Goal: Transaction & Acquisition: Purchase product/service

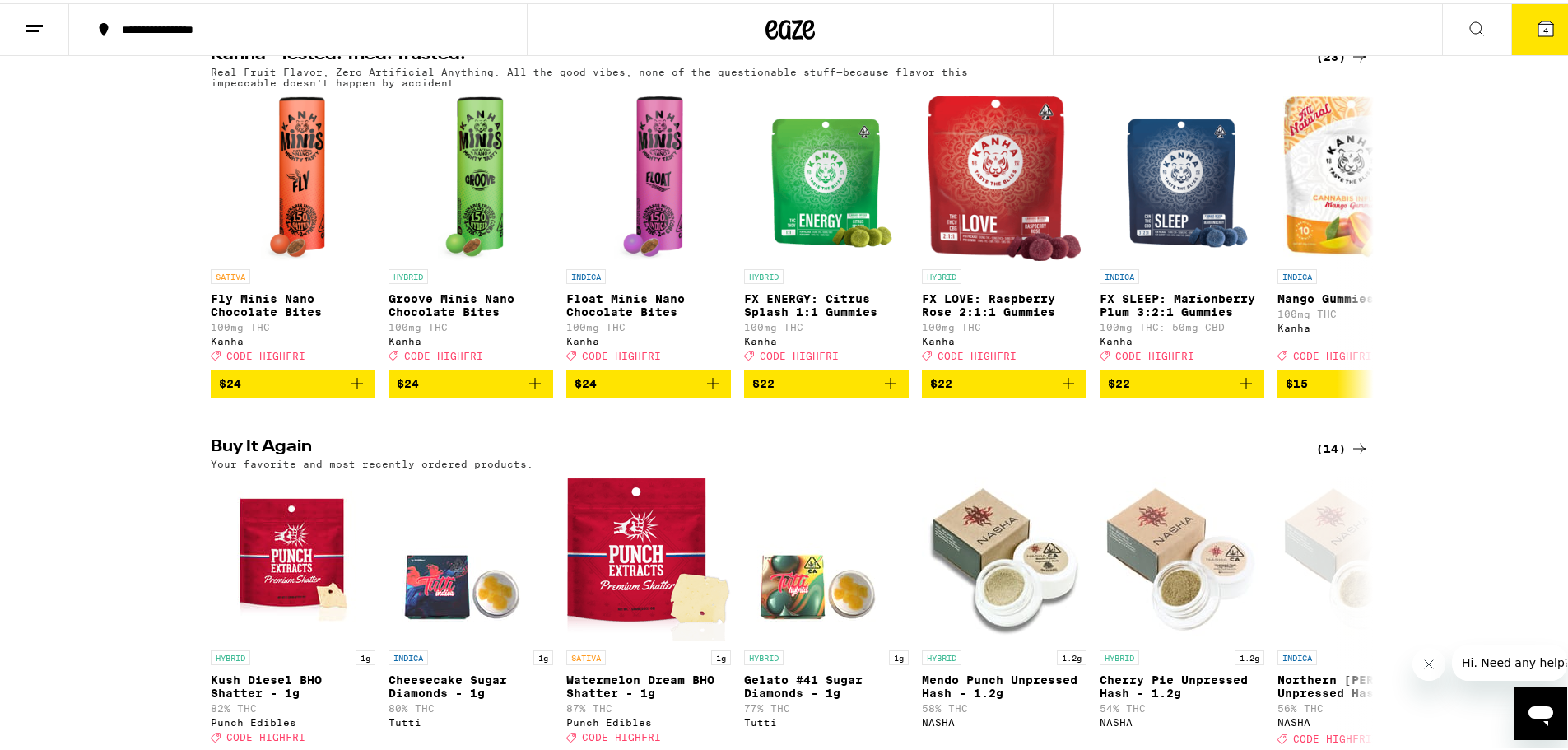
scroll to position [1235, 0]
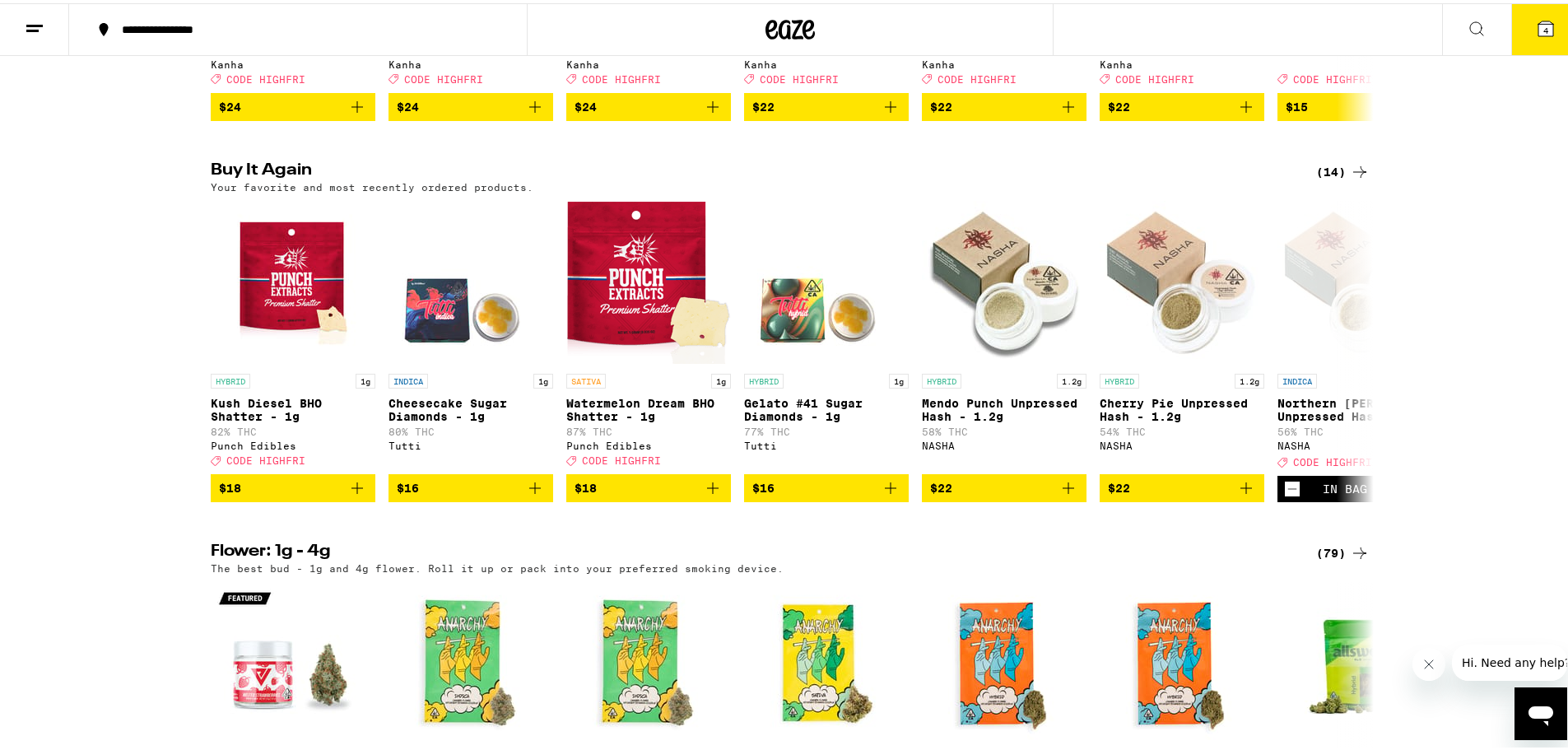
click at [1321, 179] on div "(14)" at bounding box center [1343, 169] width 54 height 20
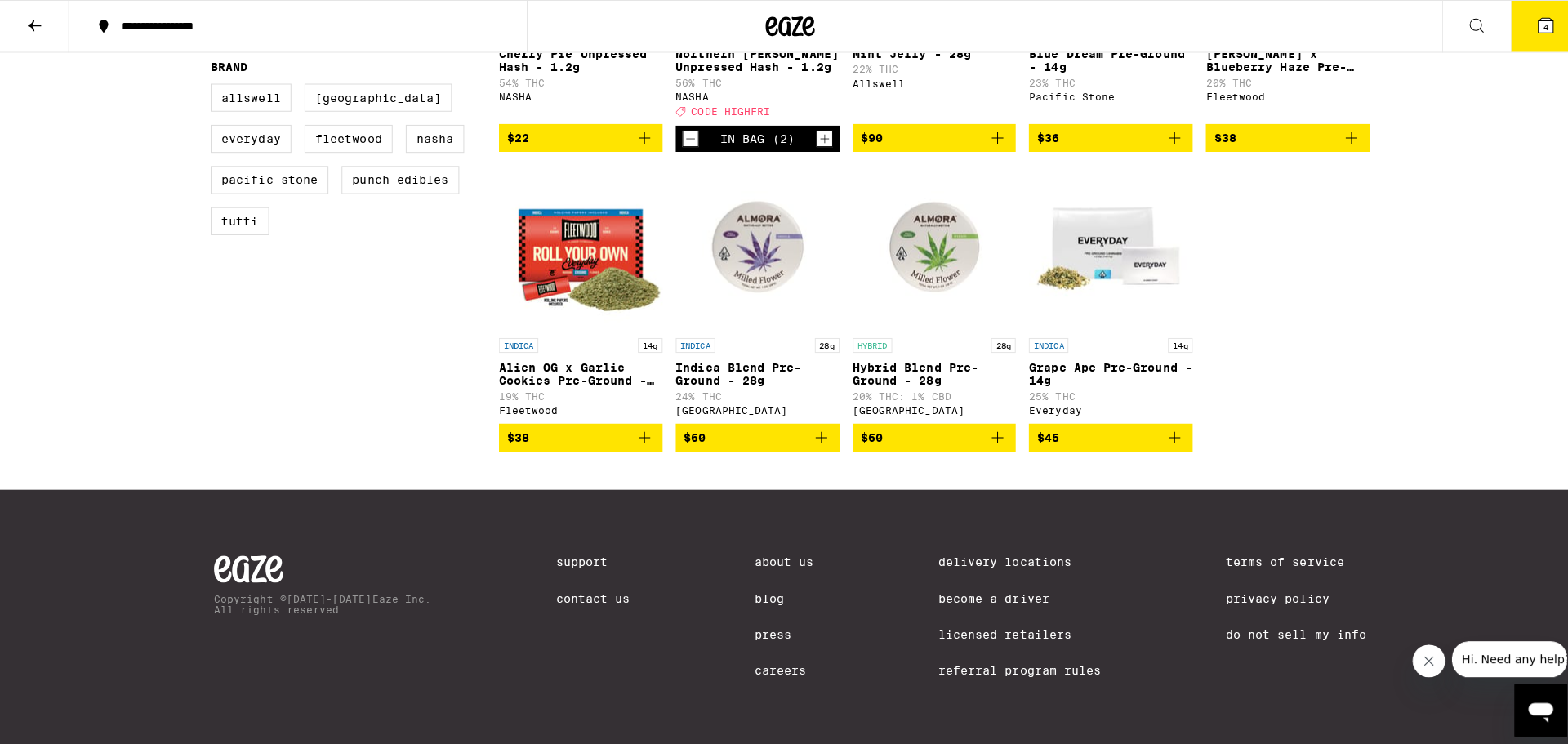
scroll to position [164, 0]
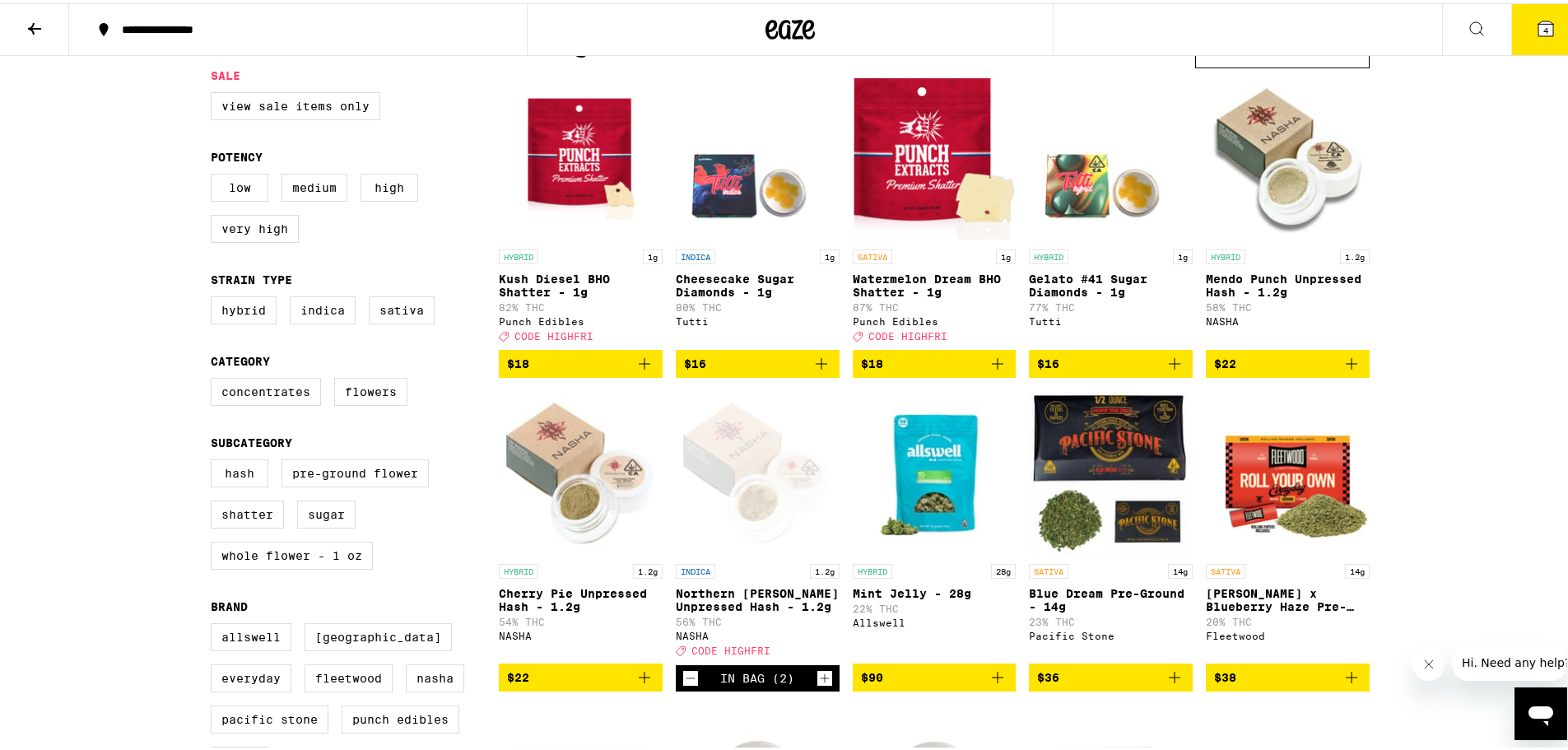
click at [639, 366] on icon "Add to bag" at bounding box center [645, 361] width 12 height 12
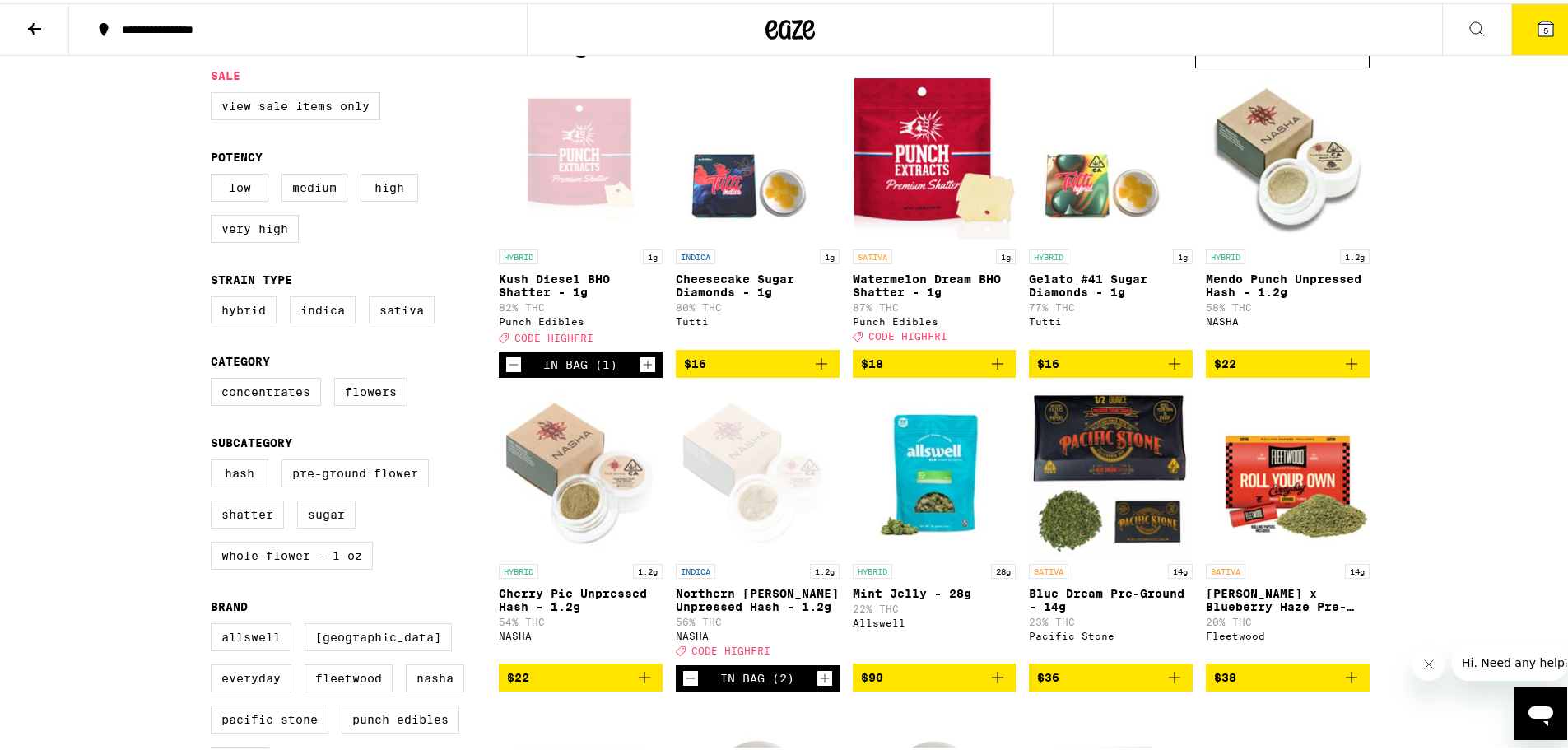
click at [988, 371] on icon "Add to bag" at bounding box center [997, 361] width 20 height 20
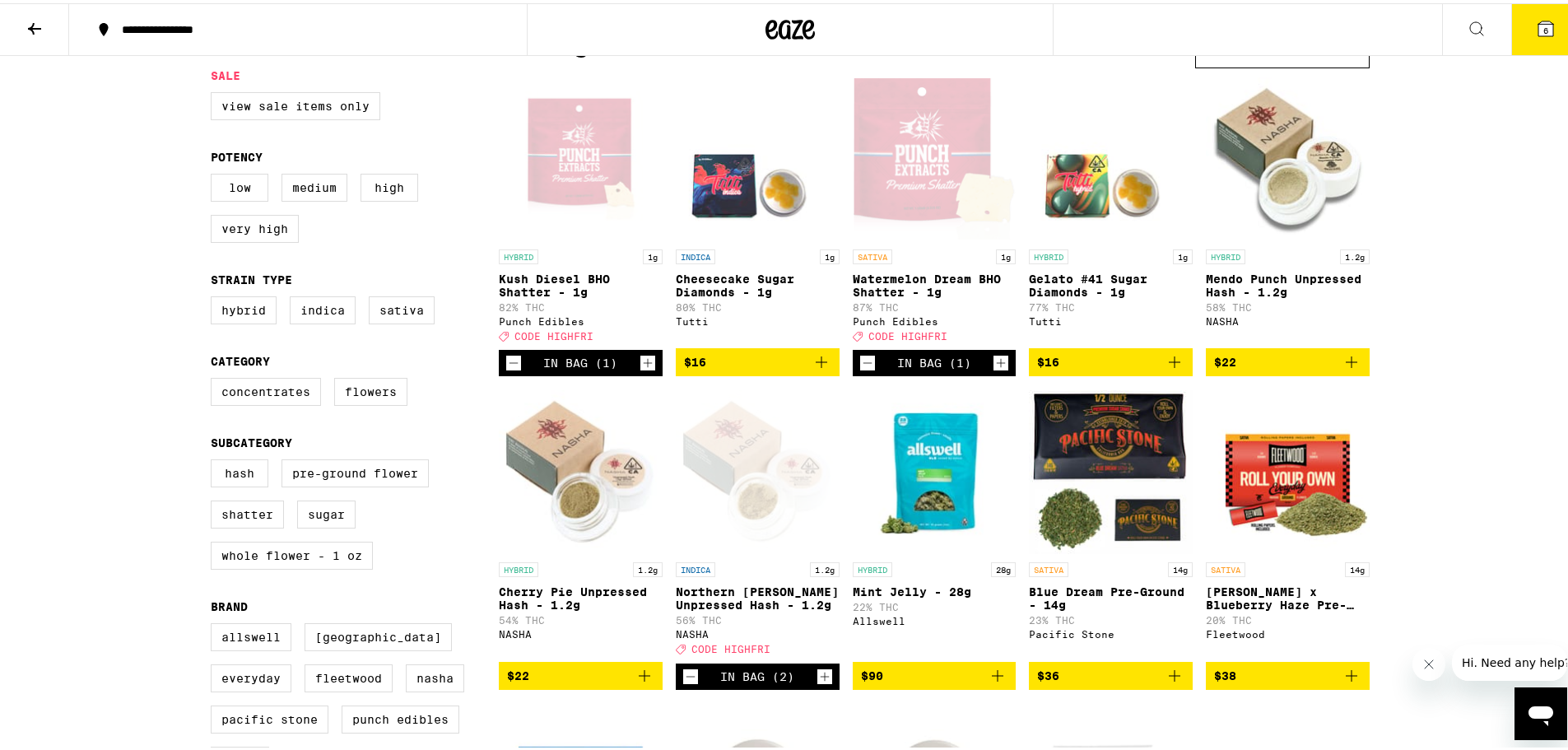
click at [1538, 26] on icon at bounding box center [1545, 25] width 15 height 15
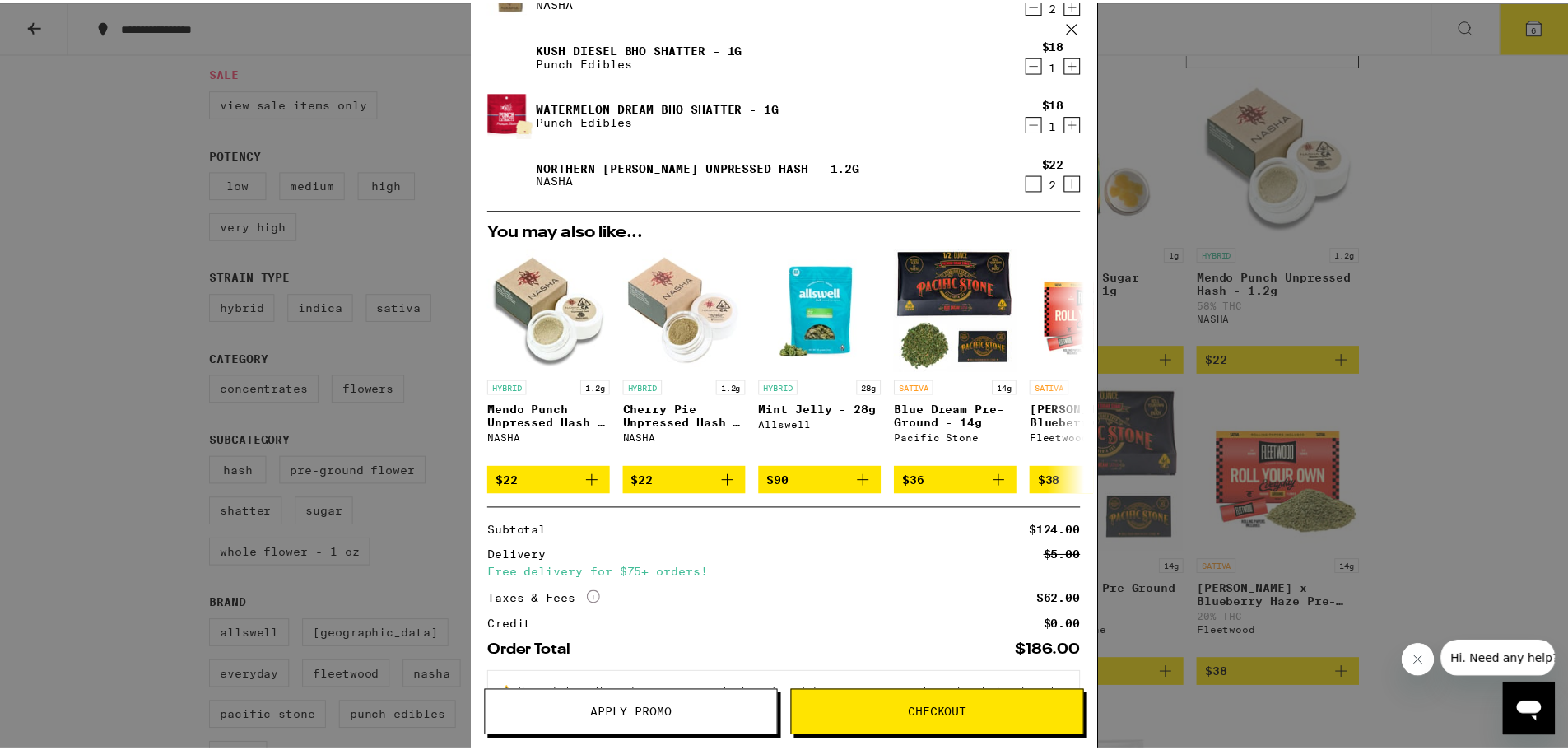
scroll to position [153, 0]
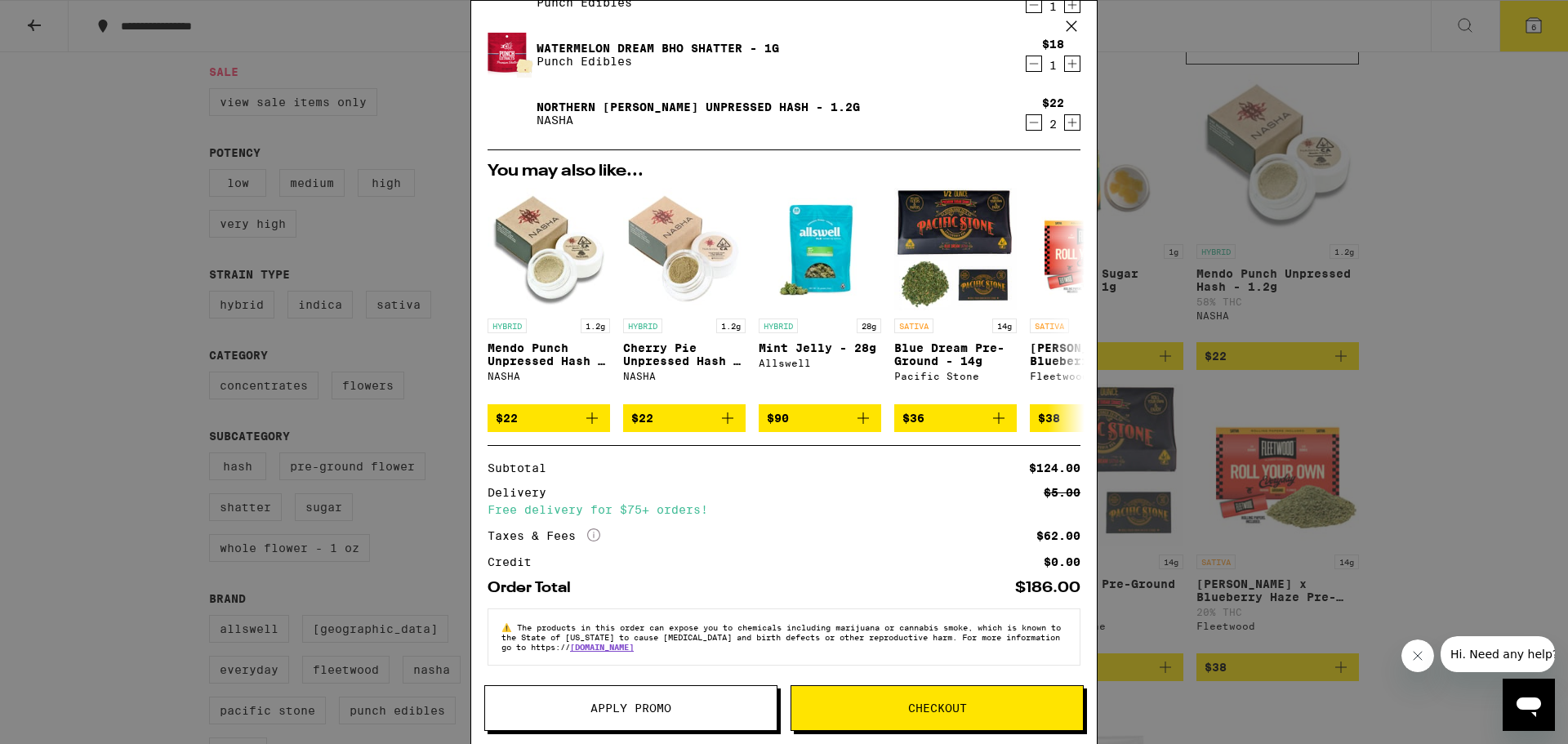
click at [683, 705] on span "Apply Promo" at bounding box center [631, 708] width 292 height 12
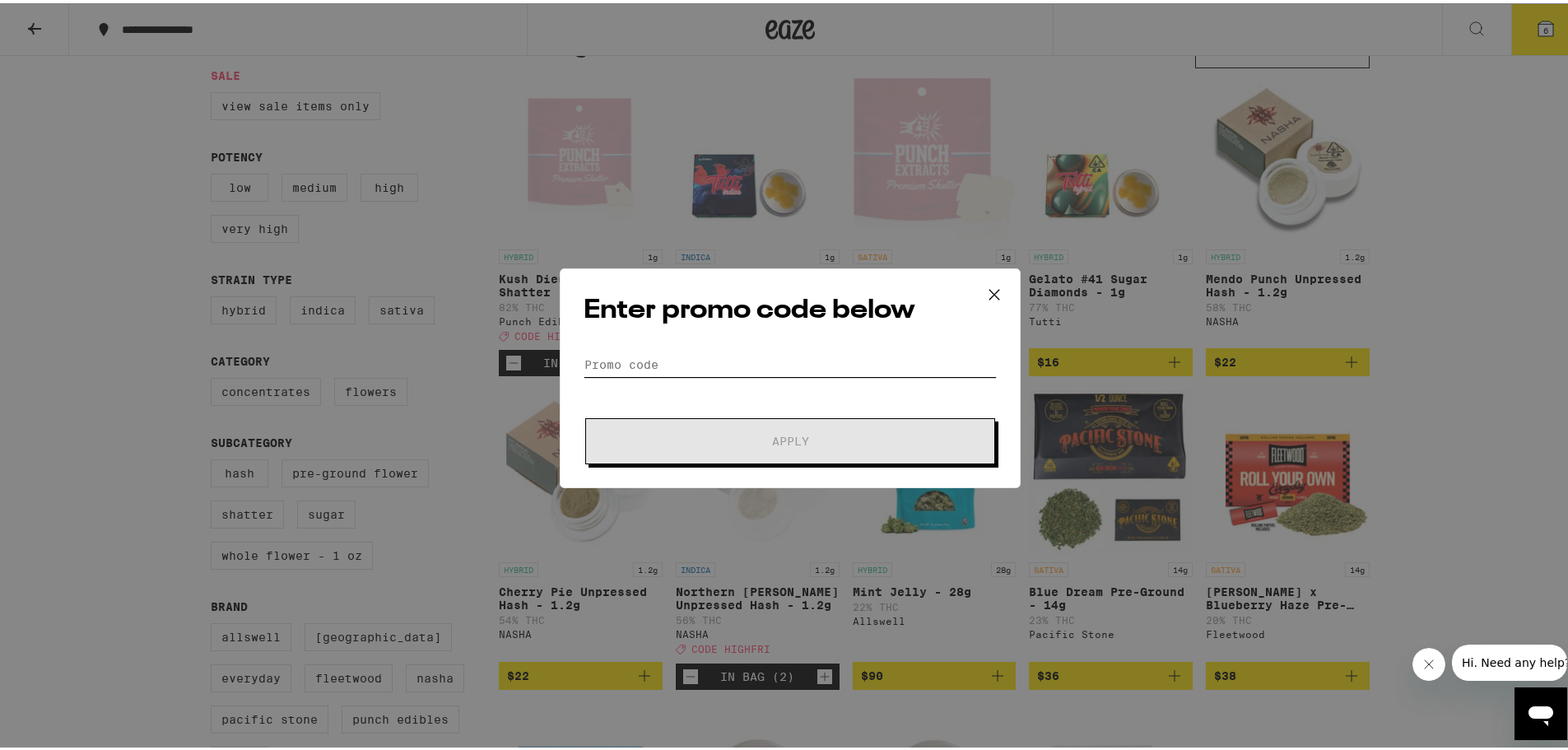
click at [688, 363] on input "Promo Code" at bounding box center [789, 361] width 413 height 25
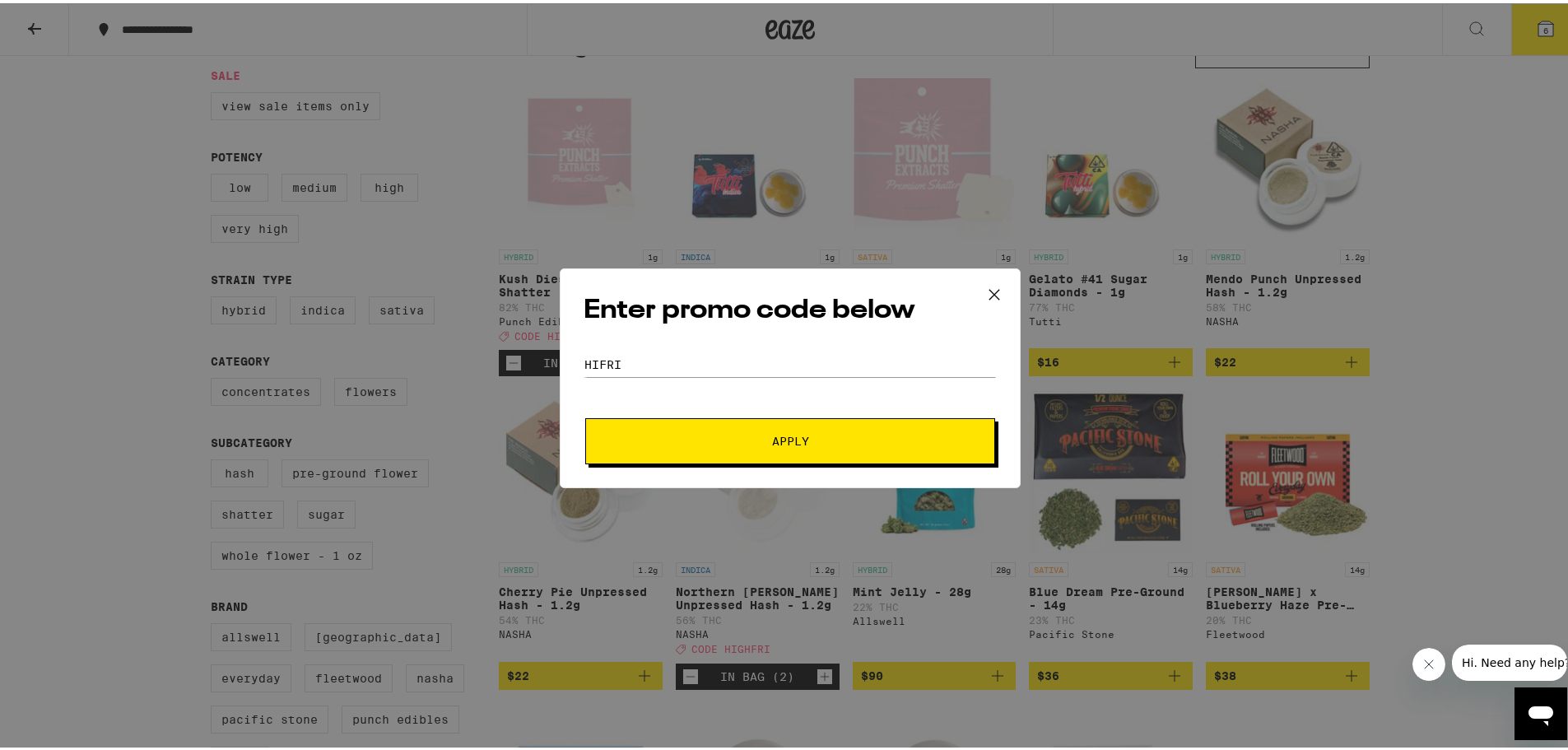
click at [739, 459] on button "Apply" at bounding box center [789, 438] width 410 height 46
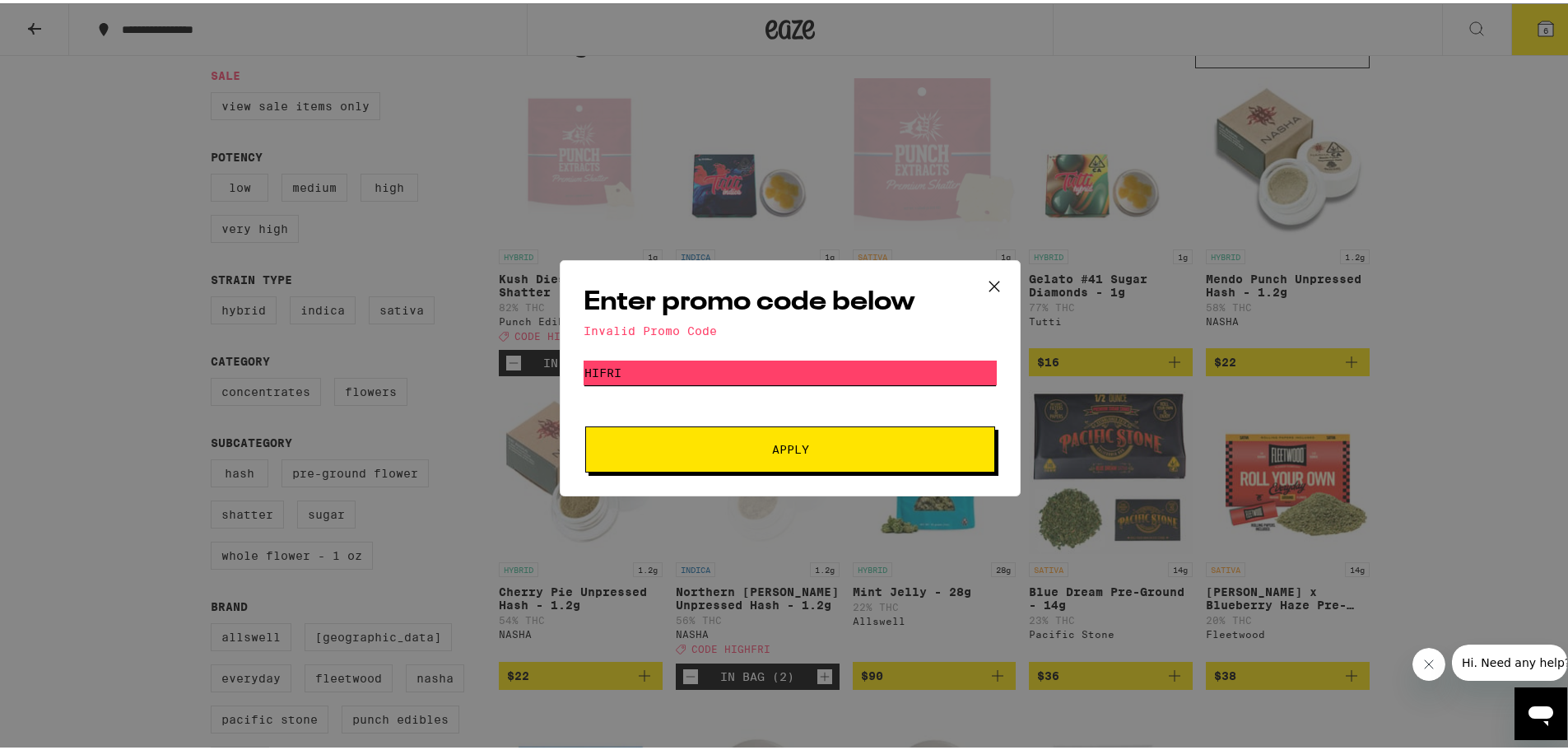
click at [711, 375] on input "HIFRI" at bounding box center [789, 369] width 413 height 25
type input "HIGHFRI"
click at [585, 423] on button "Apply" at bounding box center [789, 446] width 410 height 46
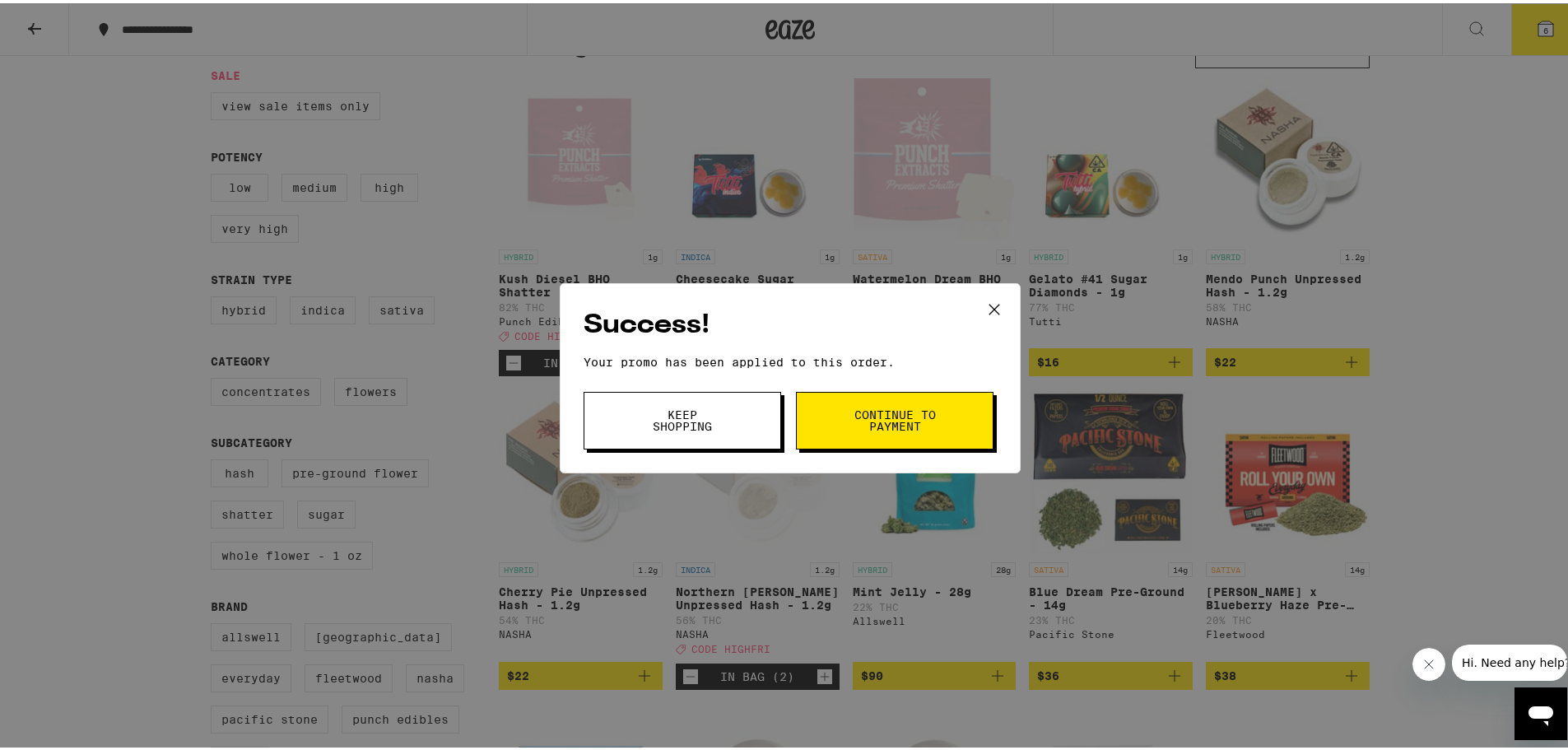
drag, startPoint x: 882, startPoint y: 394, endPoint x: 882, endPoint y: 410, distance: 16.0
click at [882, 394] on button "Continue to payment" at bounding box center [894, 418] width 198 height 58
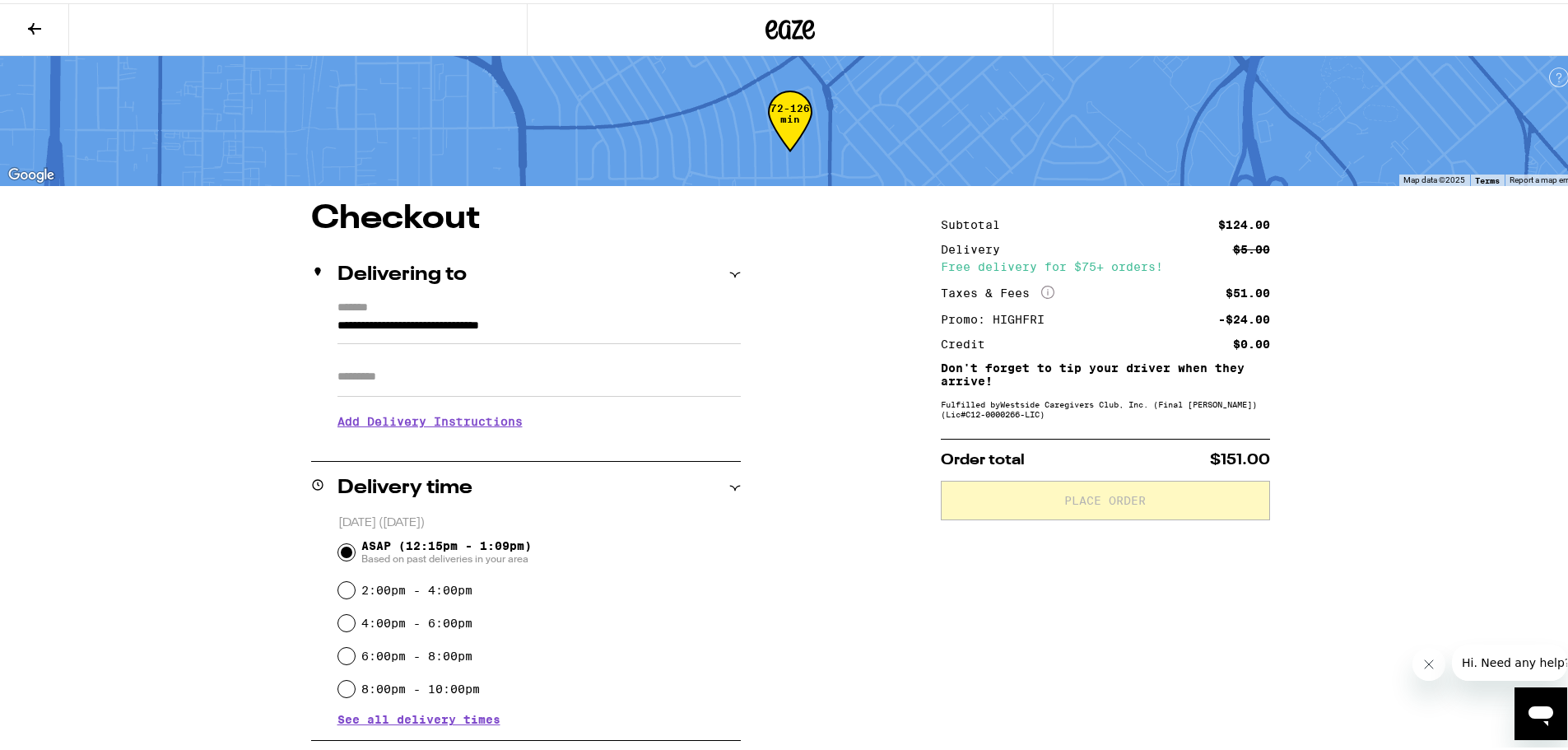
click at [35, 21] on icon at bounding box center [35, 26] width 20 height 20
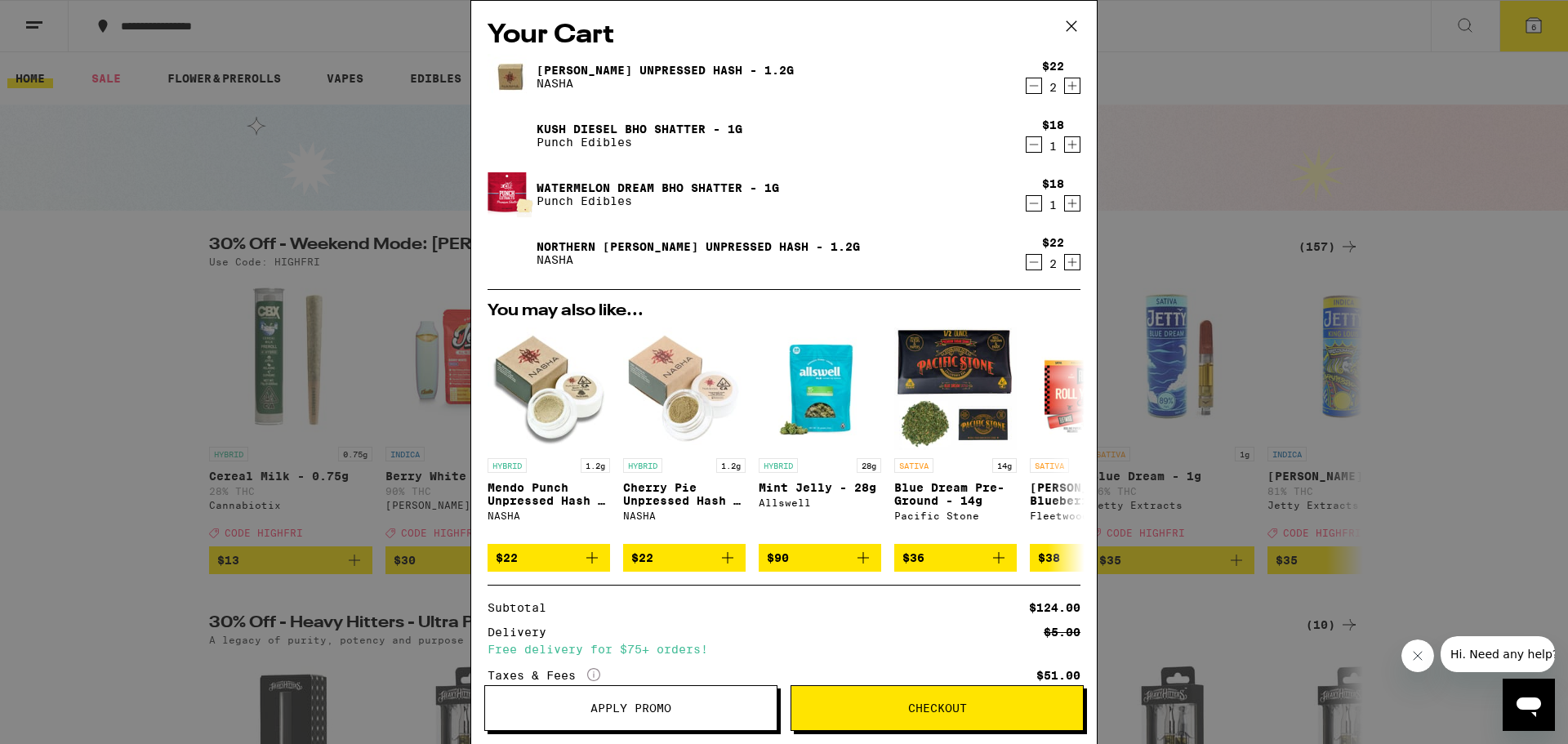
click at [1026, 88] on icon "Decrement" at bounding box center [1033, 86] width 15 height 20
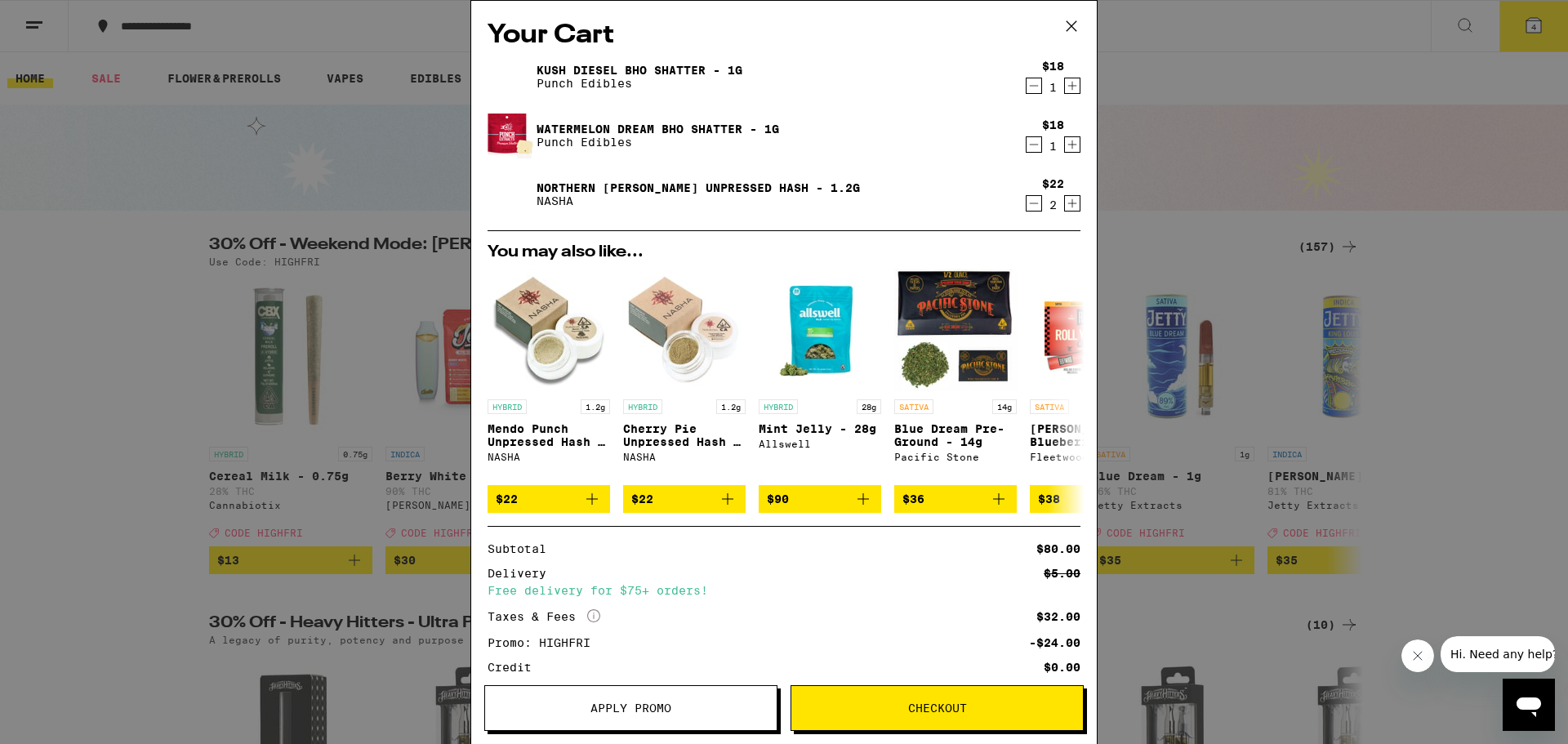
click at [853, 701] on button "Checkout" at bounding box center [937, 708] width 294 height 46
